Goal: Task Accomplishment & Management: Manage account settings

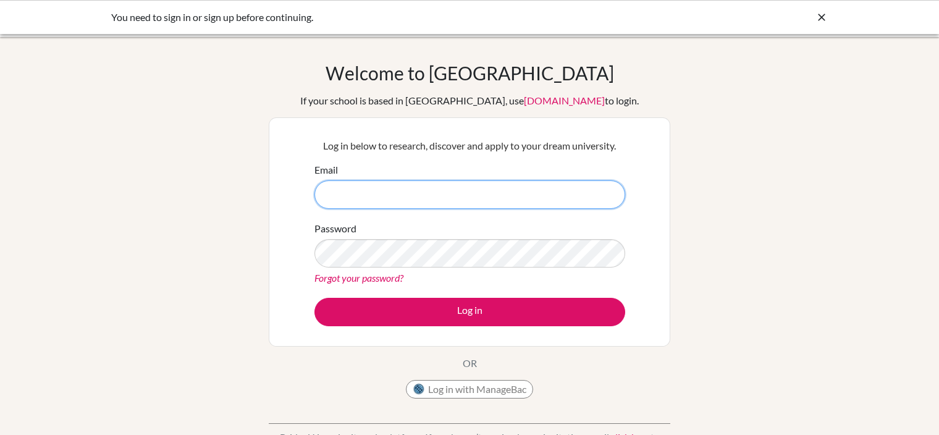
click at [467, 193] on input "Email" at bounding box center [469, 194] width 311 height 28
type input "h"
type input "j"
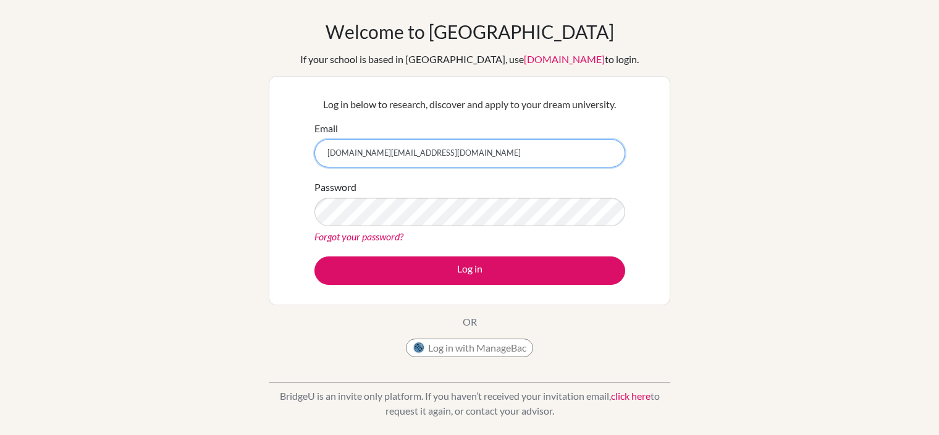
scroll to position [37, 0]
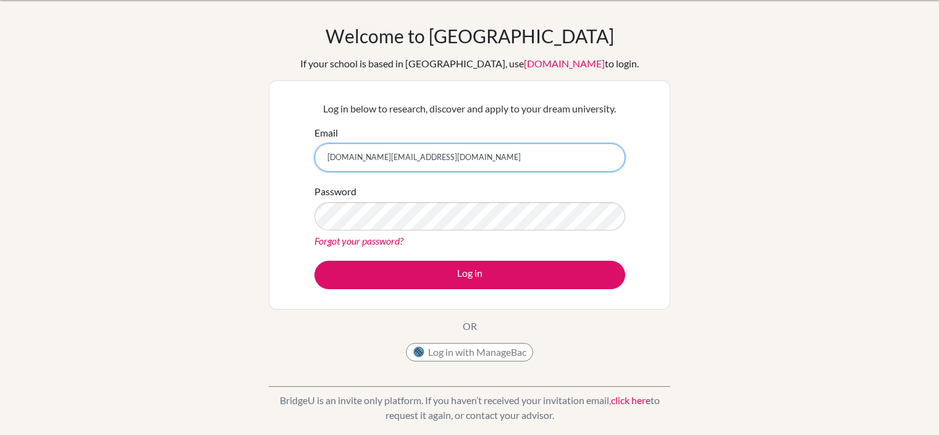
type input "[DOMAIN_NAME][EMAIL_ADDRESS][DOMAIN_NAME]"
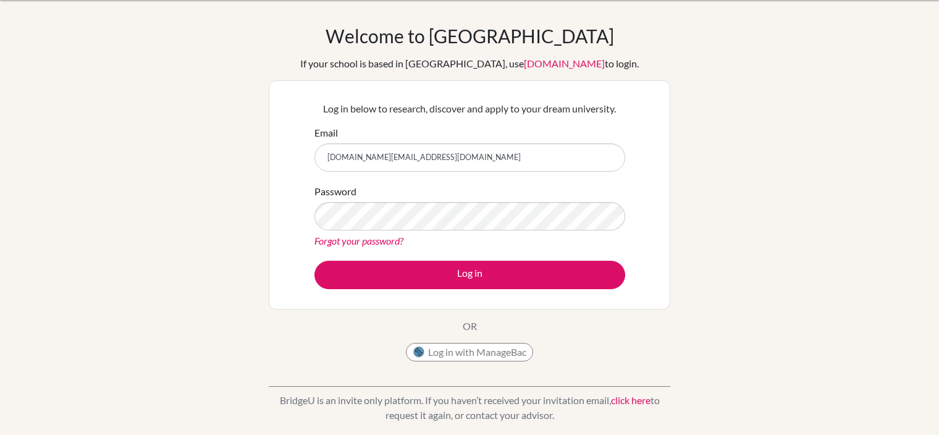
click at [393, 240] on link "Forgot your password?" at bounding box center [358, 241] width 89 height 12
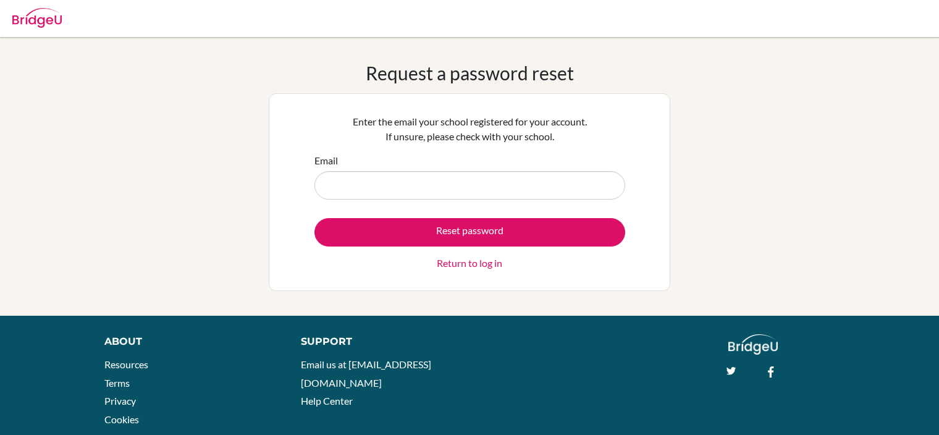
click at [451, 261] on link "Return to log in" at bounding box center [469, 263] width 65 height 15
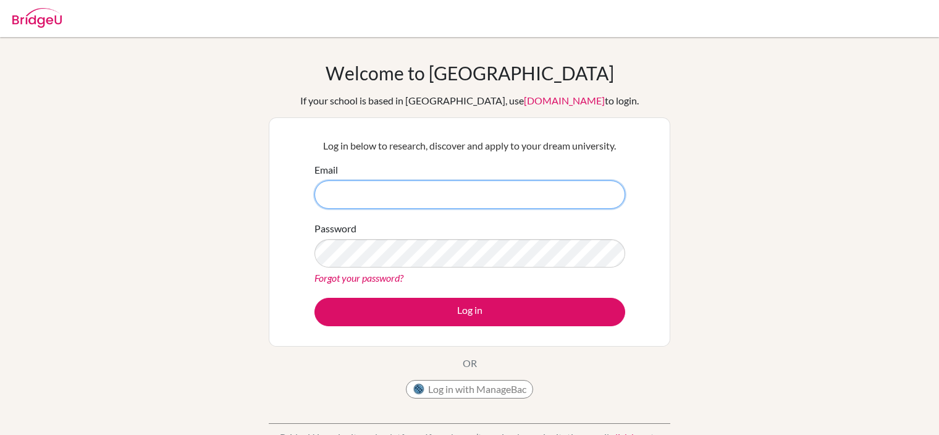
click at [453, 188] on input "Email" at bounding box center [469, 194] width 311 height 28
paste input "zhusupov.university@gmail.com"
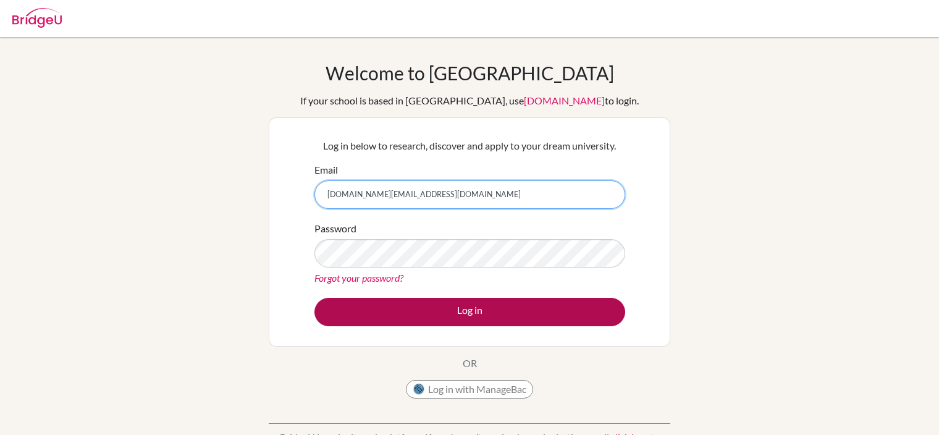
type input "zhusupov.university@gmail.com"
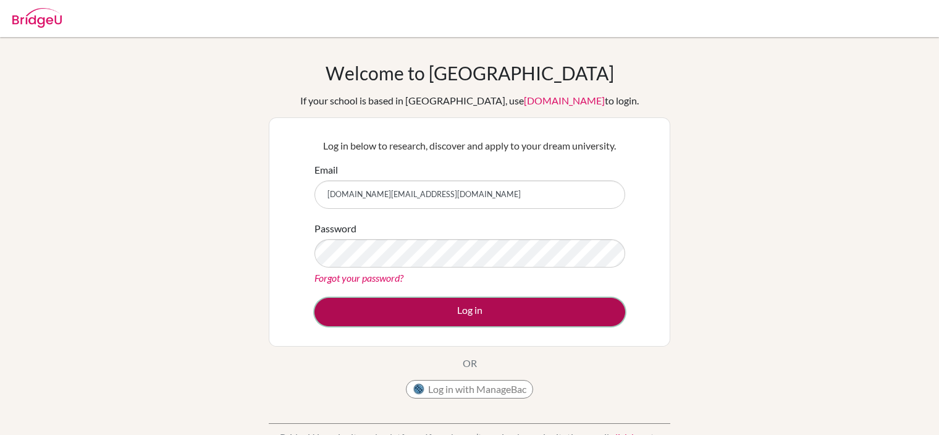
click at [459, 303] on button "Log in" at bounding box center [469, 312] width 311 height 28
